Goal: Transaction & Acquisition: Purchase product/service

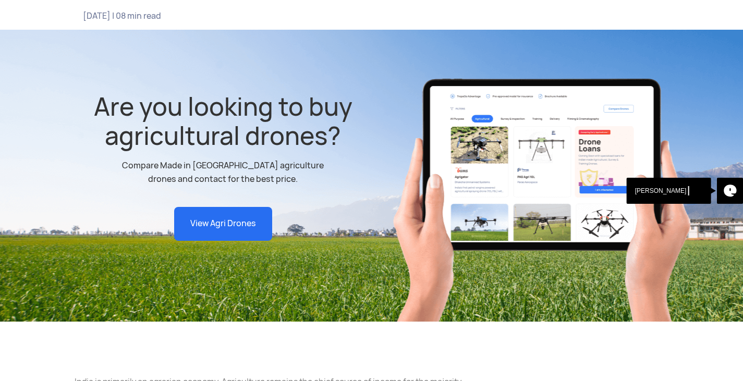
scroll to position [277, 0]
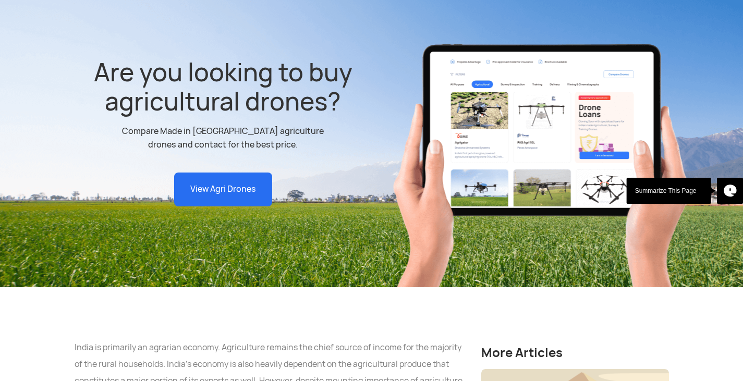
click at [131, 130] on div "Are you looking to buy agricultural drones? Compare Made in [GEOGRAPHIC_DATA] a…" at bounding box center [223, 111] width 297 height 190
click at [127, 121] on div "Are you looking to buy agricultural drones? Compare Made in [GEOGRAPHIC_DATA] a…" at bounding box center [223, 111] width 297 height 190
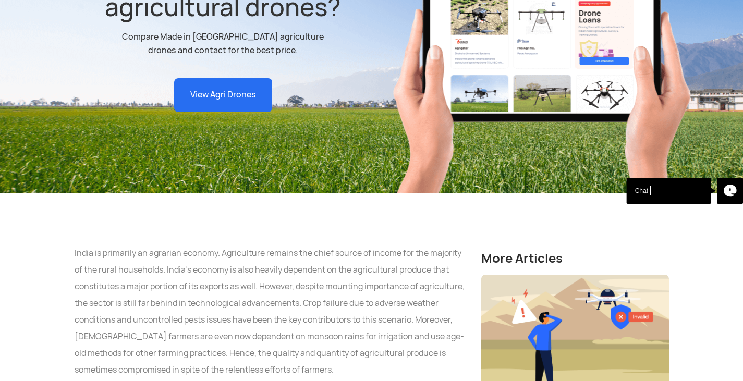
scroll to position [370, 0]
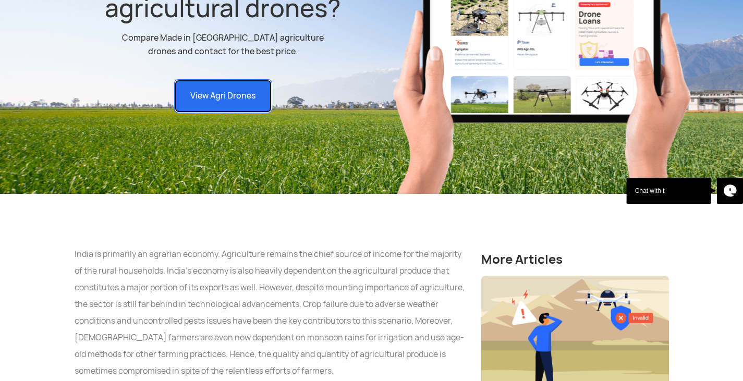
click at [210, 79] on link "View Agri Drones" at bounding box center [223, 96] width 98 height 34
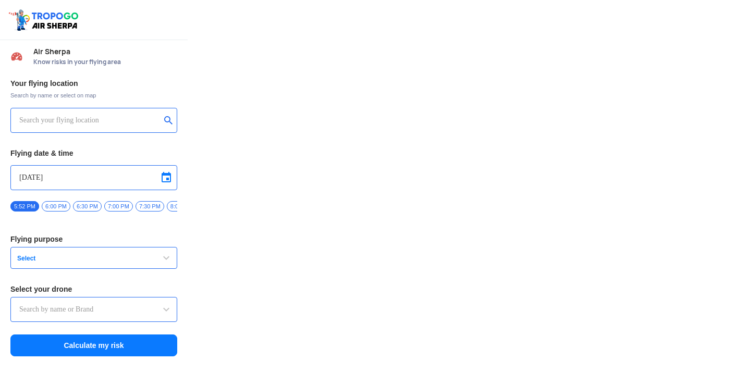
type input "Lookout VTOL_Tactical"
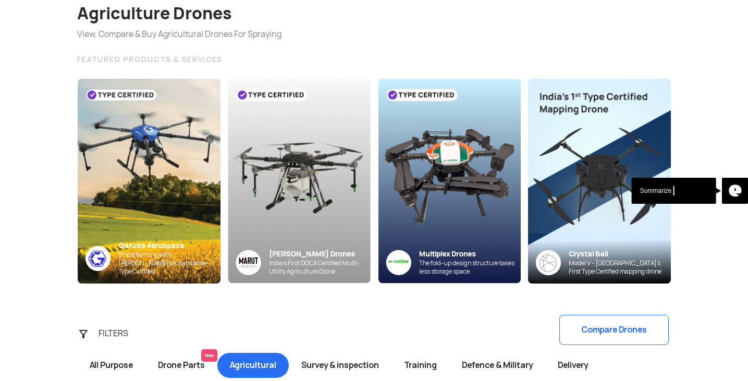
scroll to position [83, 0]
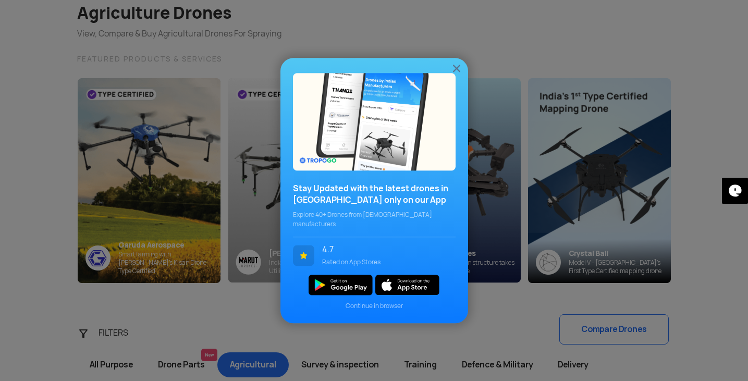
click at [453, 71] on img at bounding box center [457, 68] width 13 height 13
